Goal: Task Accomplishment & Management: Use online tool/utility

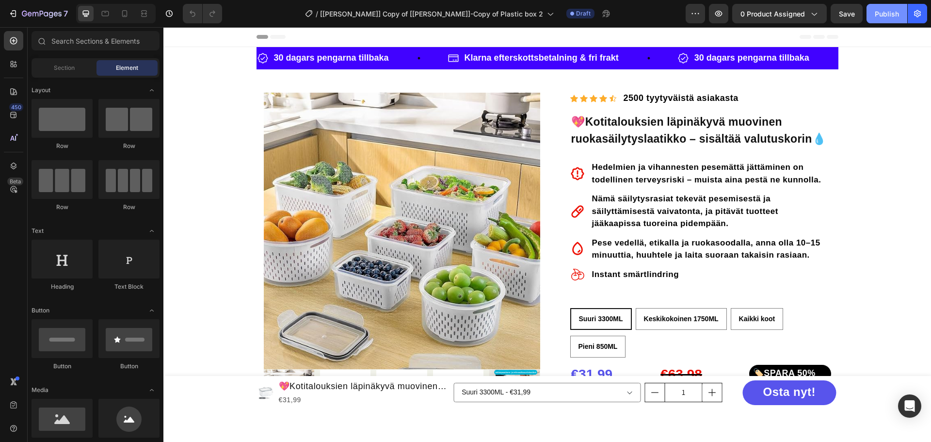
click at [882, 17] on div "Publish" at bounding box center [887, 14] width 24 height 10
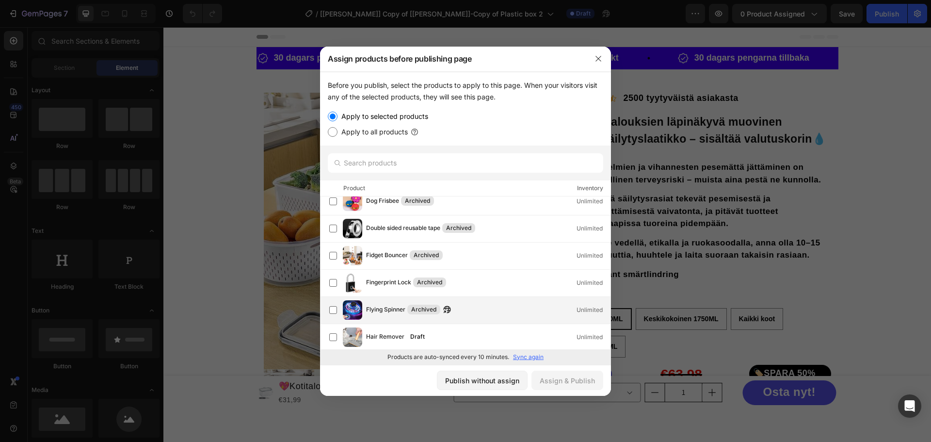
scroll to position [658, 0]
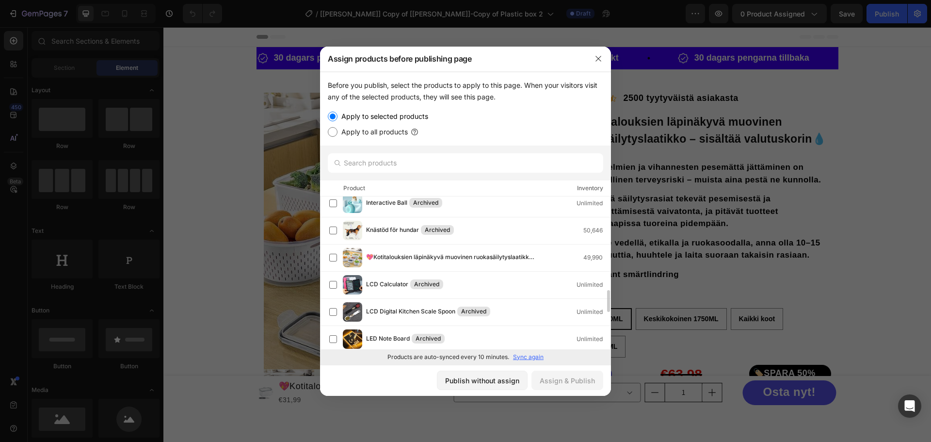
click at [533, 354] on p "Sync again" at bounding box center [528, 357] width 31 height 9
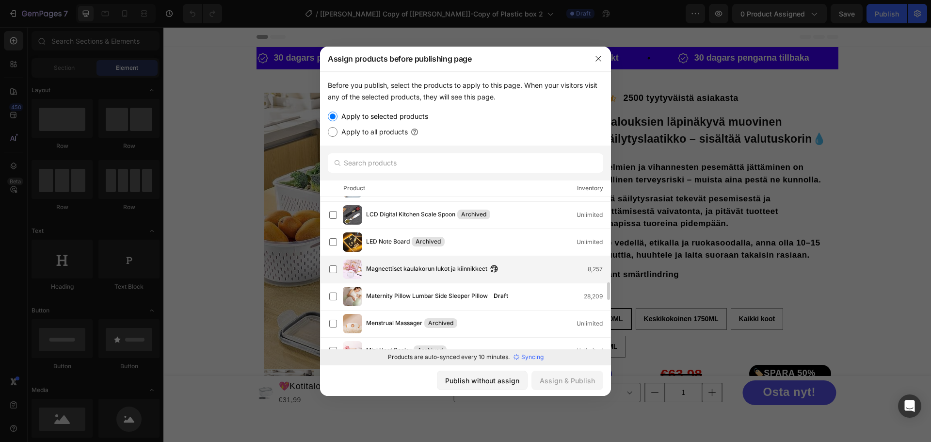
scroll to position [707, 0]
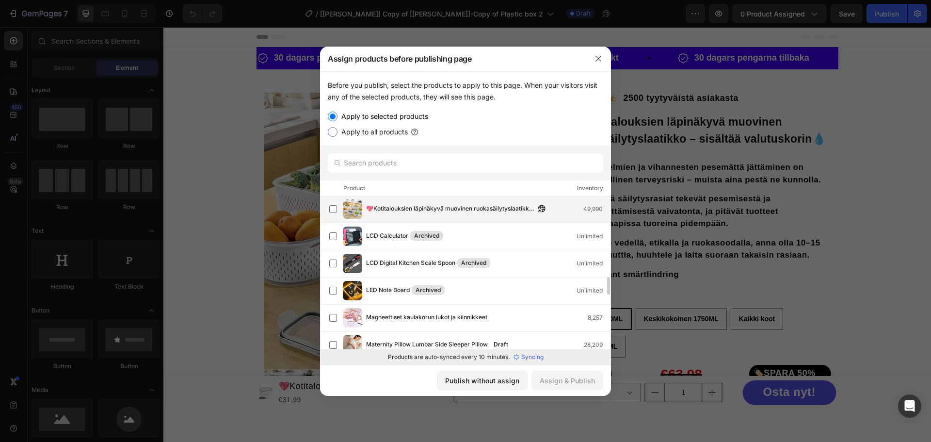
click at [434, 207] on span "💖Kotitalouksien läpinäkyvä muovinen ruokasäilytyslaatikko – sisältää valutuskor…" at bounding box center [450, 209] width 169 height 11
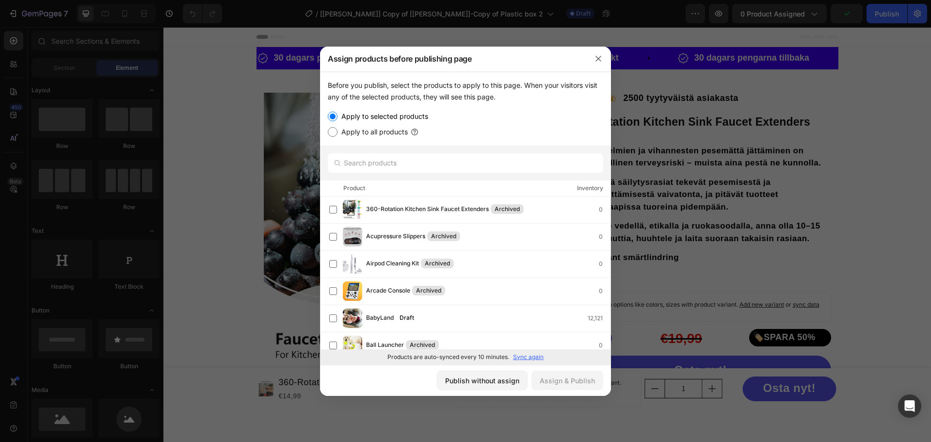
click at [838, 159] on div at bounding box center [465, 221] width 931 height 442
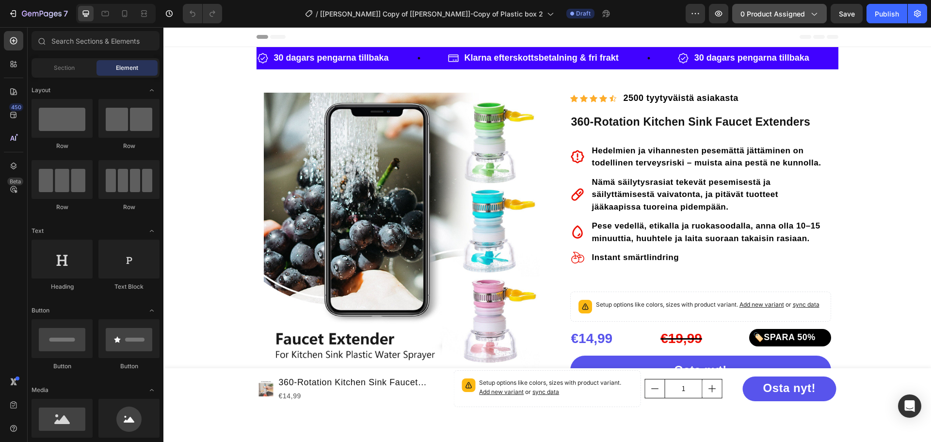
click at [805, 14] on span "0 product assigned" at bounding box center [773, 14] width 65 height 10
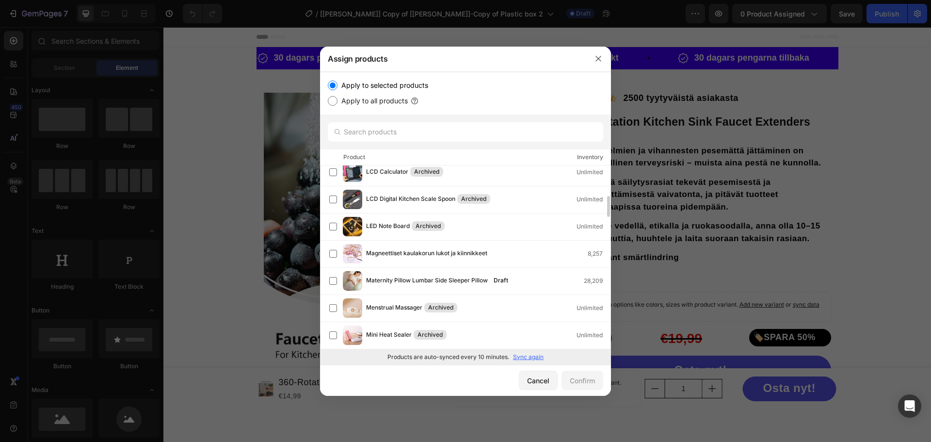
scroll to position [691, 0]
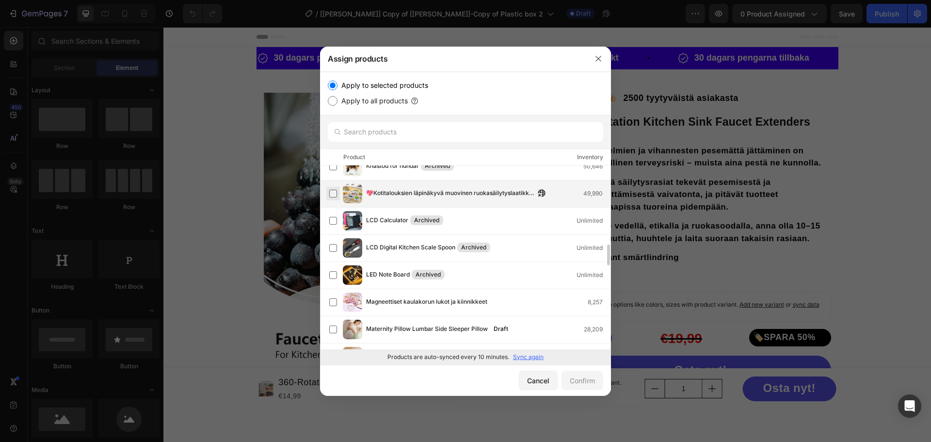
click at [335, 193] on label at bounding box center [333, 194] width 8 height 8
click at [582, 379] on div "Confirm" at bounding box center [582, 380] width 25 height 10
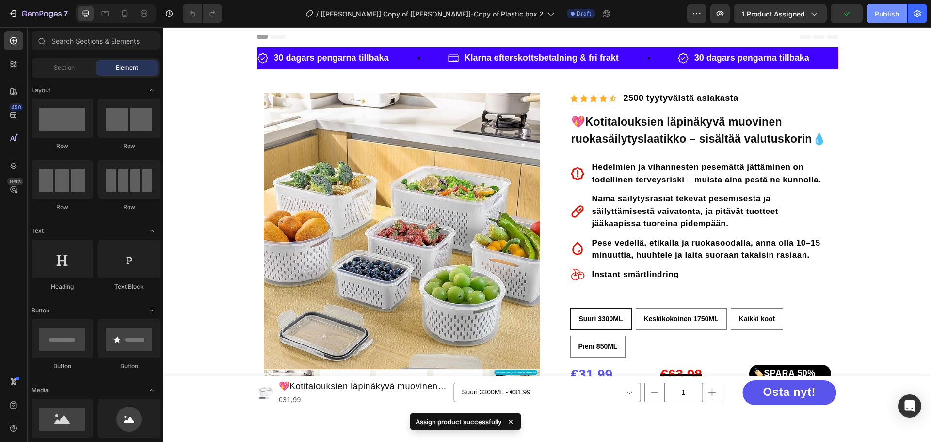
click at [880, 17] on div "Publish" at bounding box center [887, 14] width 24 height 10
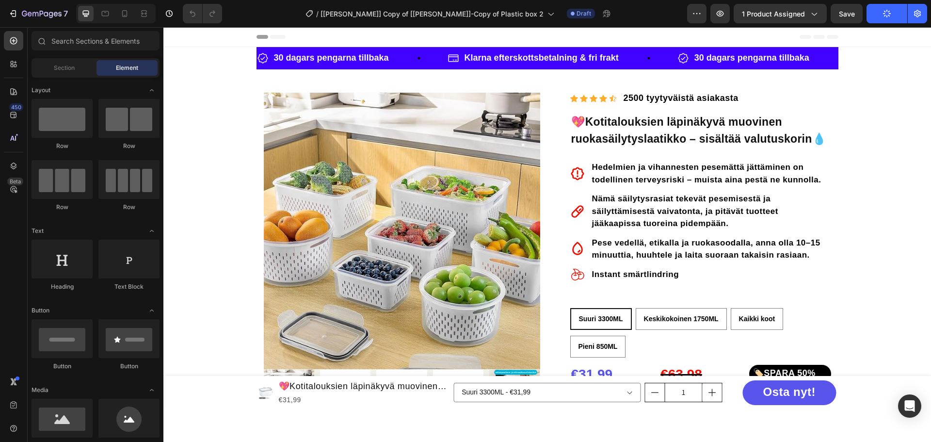
click at [645, 9] on div "/ [Alice GemPages] Copy of [Henry]-Copy of Plastic box 2 Draft" at bounding box center [458, 13] width 457 height 19
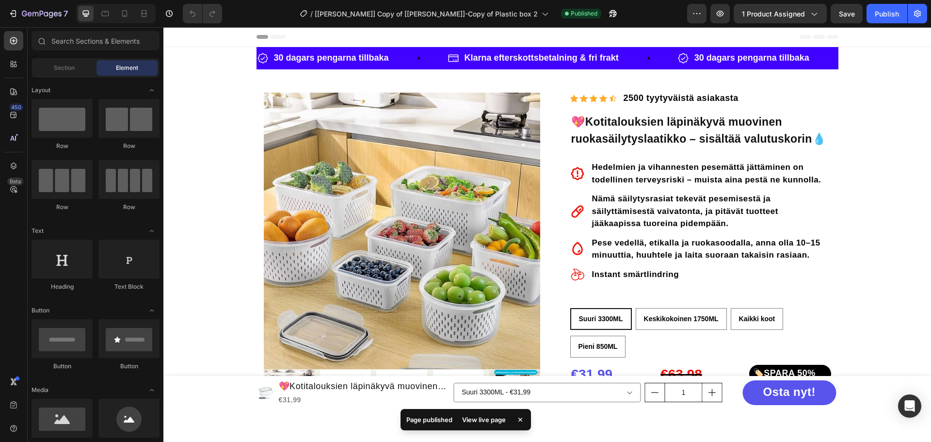
click at [645, 9] on div "/ [Alice GemPages] Copy of [Henry]-Copy of Plastic box 2 Published" at bounding box center [458, 13] width 457 height 19
click at [502, 417] on div "View live page" at bounding box center [483, 420] width 55 height 14
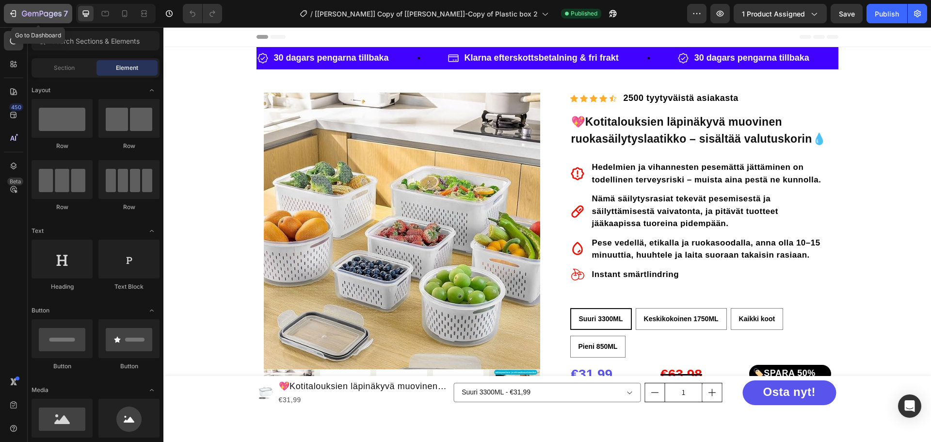
click at [41, 13] on icon "button" at bounding box center [42, 14] width 40 height 8
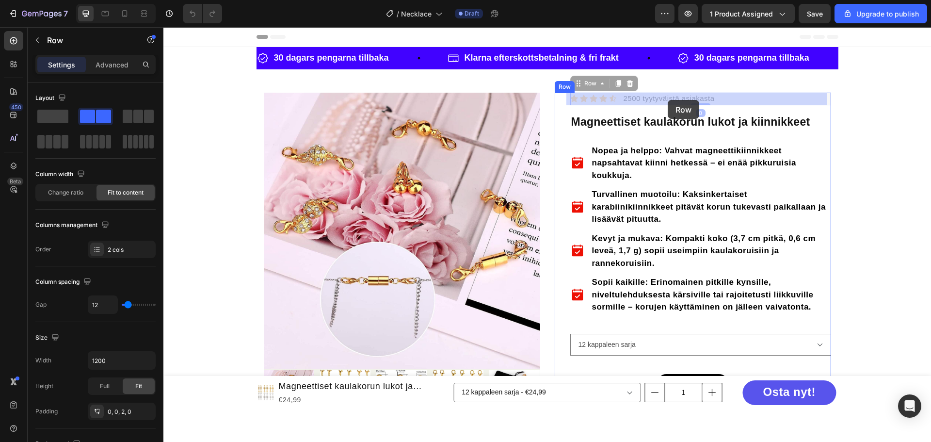
drag, startPoint x: 730, startPoint y: 98, endPoint x: 669, endPoint y: 99, distance: 60.2
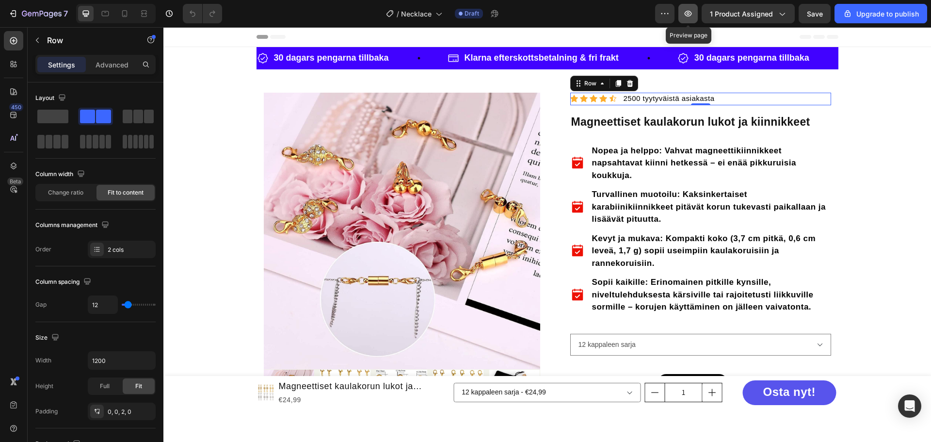
click at [693, 14] on icon "button" at bounding box center [688, 14] width 10 height 10
click at [130, 18] on icon at bounding box center [125, 14] width 10 height 10
type input "10"
type input "100%"
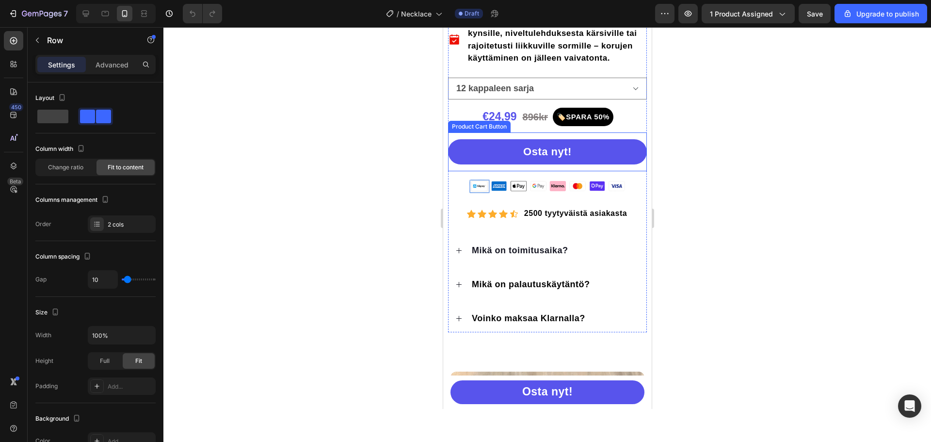
scroll to position [631, 0]
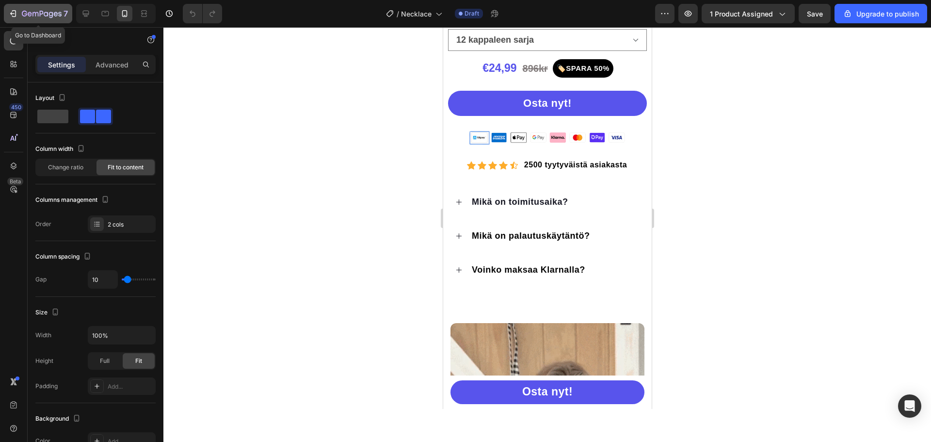
click at [41, 11] on icon "button" at bounding box center [42, 14] width 40 height 8
